Goal: Task Accomplishment & Management: Use online tool/utility

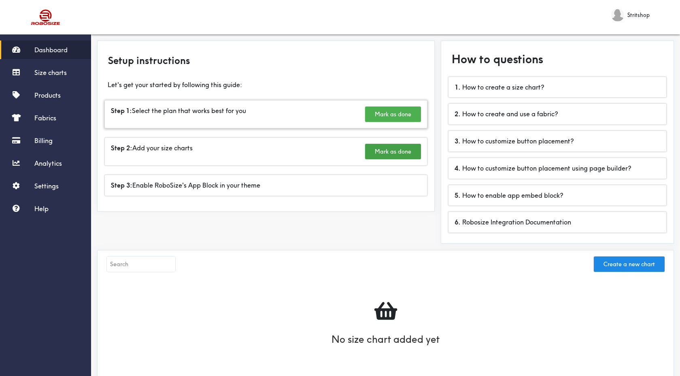
click at [382, 109] on button "Mark as done" at bounding box center [393, 114] width 56 height 15
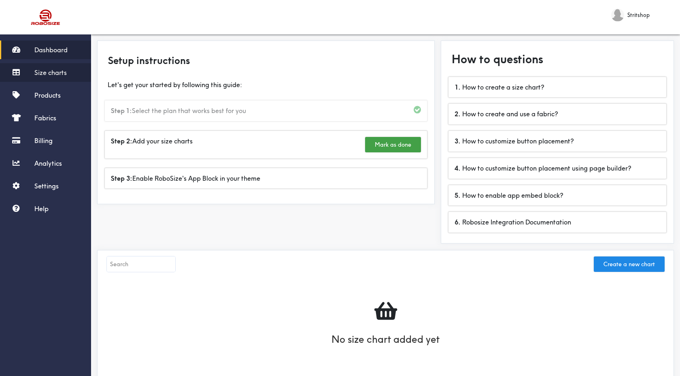
click at [48, 71] on span "Size charts" at bounding box center [50, 72] width 32 height 8
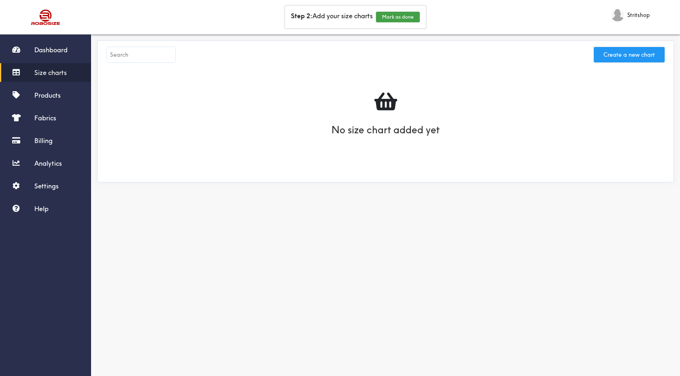
click at [623, 60] on button "Create a new chart" at bounding box center [629, 54] width 71 height 15
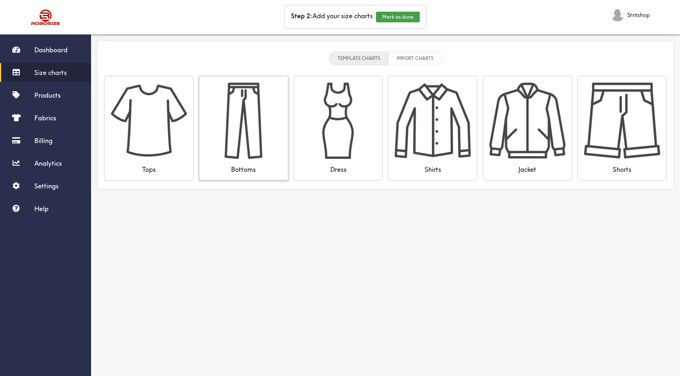
click at [257, 139] on img at bounding box center [244, 121] width 76 height 76
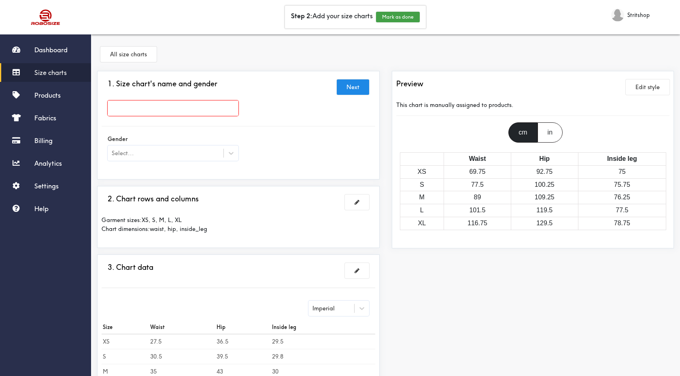
click at [165, 107] on input "text" at bounding box center [173, 107] width 131 height 15
type input "Svi proizvodi"
click at [154, 154] on div at bounding box center [340, 188] width 680 height 376
click at [232, 150] on icon at bounding box center [231, 153] width 8 height 8
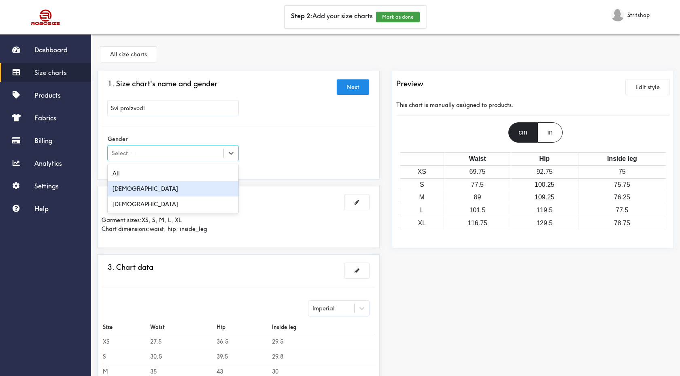
click at [136, 187] on div "[DEMOGRAPHIC_DATA]" at bounding box center [173, 188] width 131 height 15
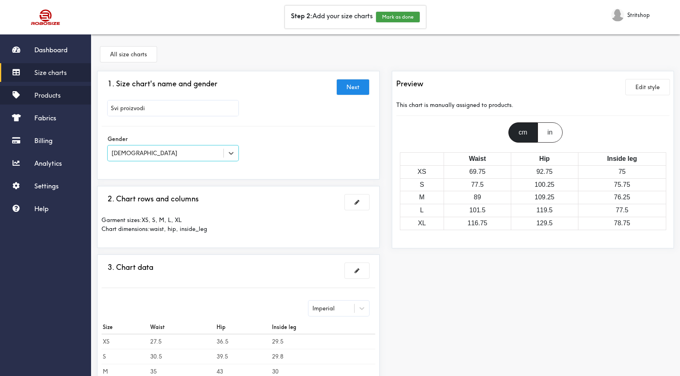
click at [42, 98] on span "Products" at bounding box center [47, 95] width 26 height 8
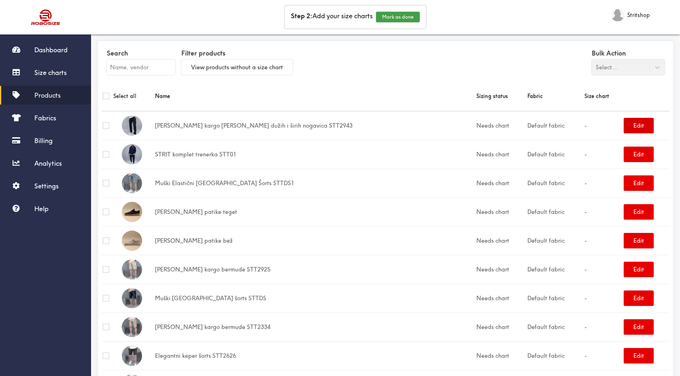
click at [631, 125] on button "Edit" at bounding box center [639, 125] width 30 height 15
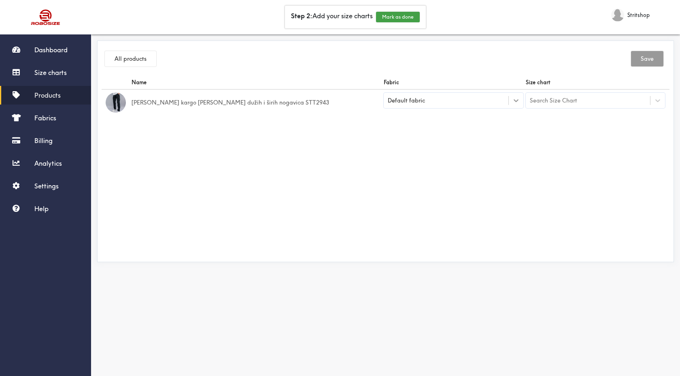
click at [513, 102] on icon at bounding box center [516, 100] width 8 height 8
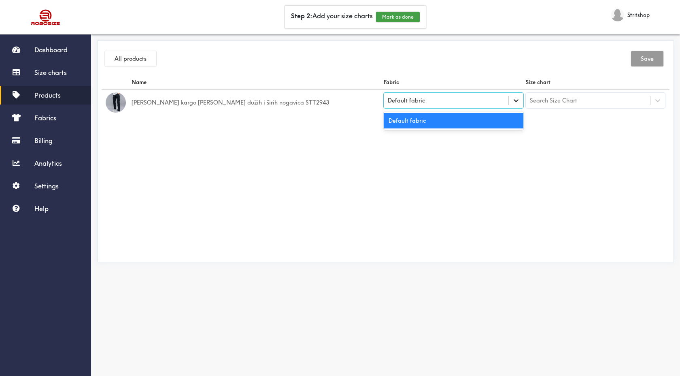
click at [513, 102] on icon at bounding box center [516, 100] width 8 height 8
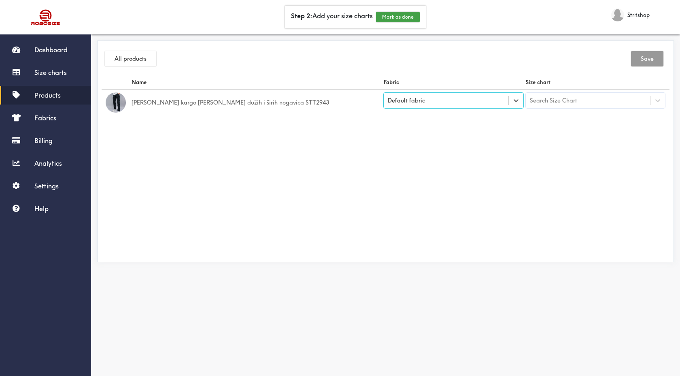
click at [553, 103] on div "Search Size Chart" at bounding box center [553, 100] width 47 height 9
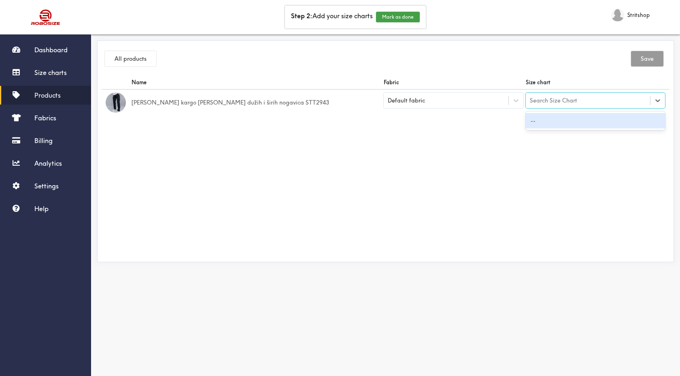
click at [553, 103] on div "Search Size Chart" at bounding box center [553, 100] width 47 height 9
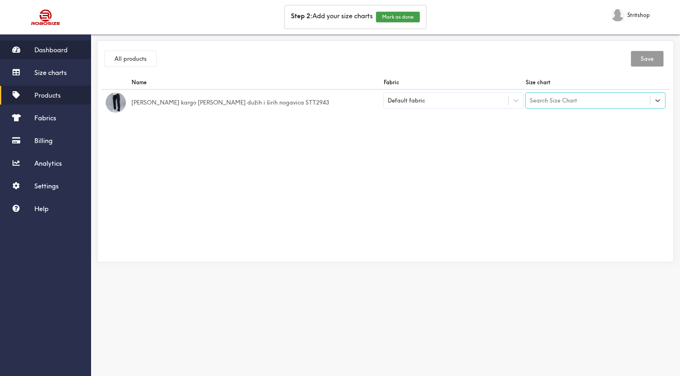
click at [35, 52] on span "Dashboard" at bounding box center [50, 50] width 33 height 8
